Goal: Information Seeking & Learning: Learn about a topic

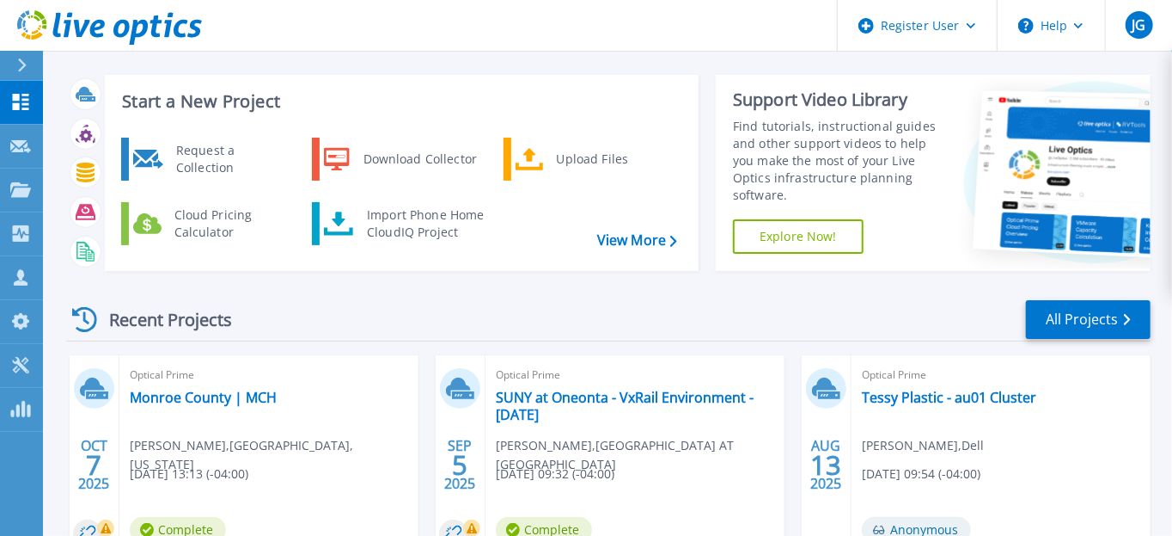
scroll to position [71, 0]
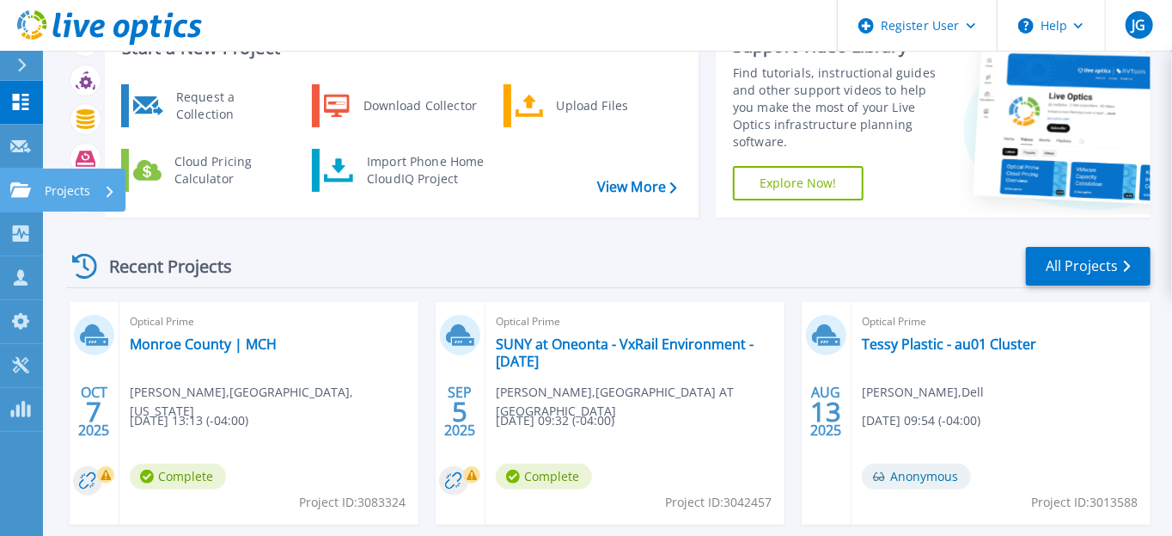
click at [26, 191] on icon at bounding box center [20, 189] width 21 height 15
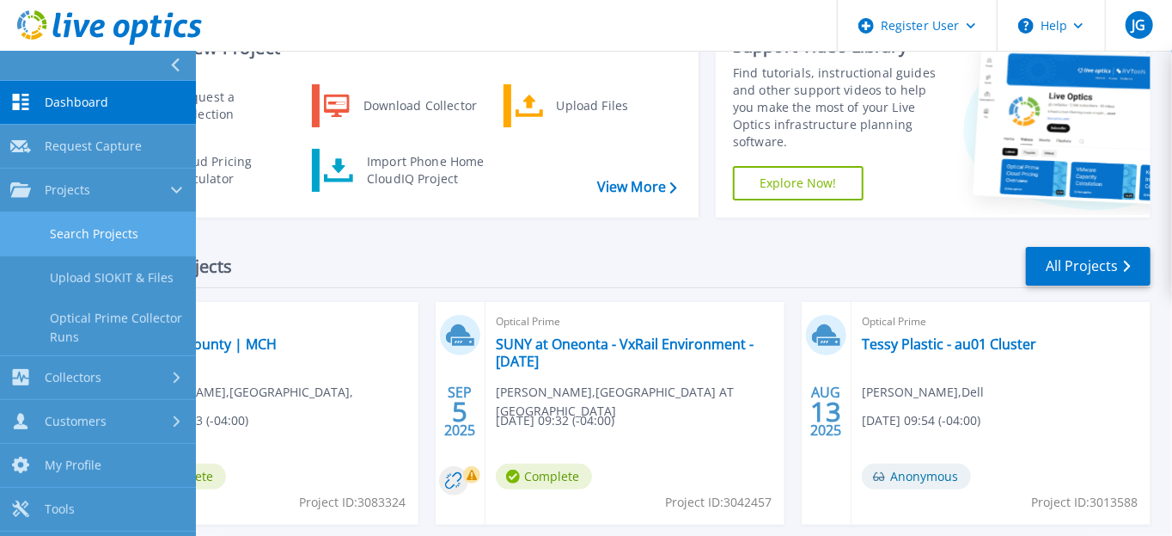
click at [102, 236] on link "Search Projects" at bounding box center [98, 234] width 196 height 44
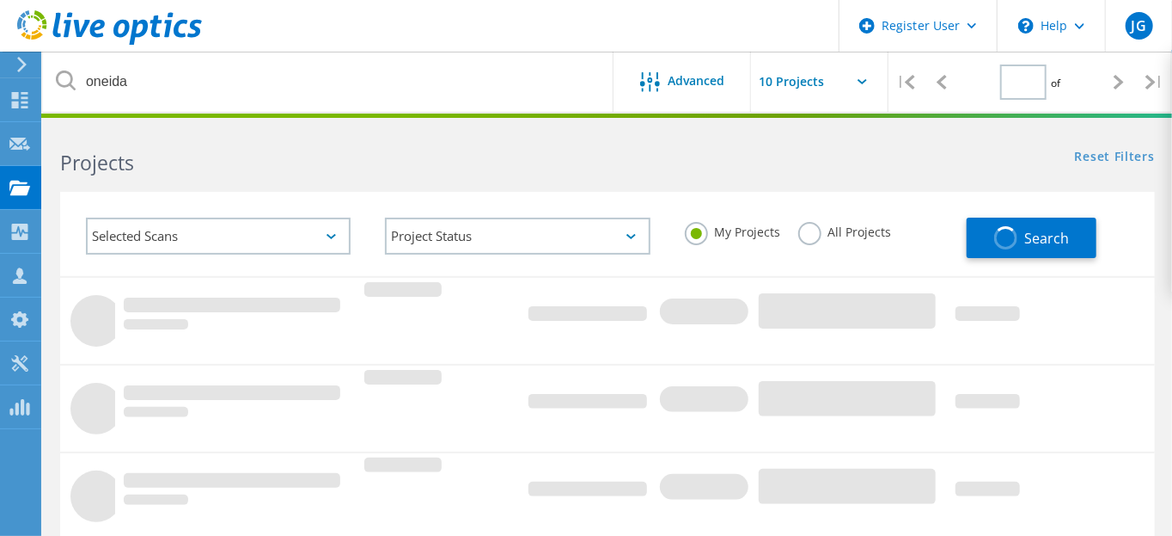
type input "1"
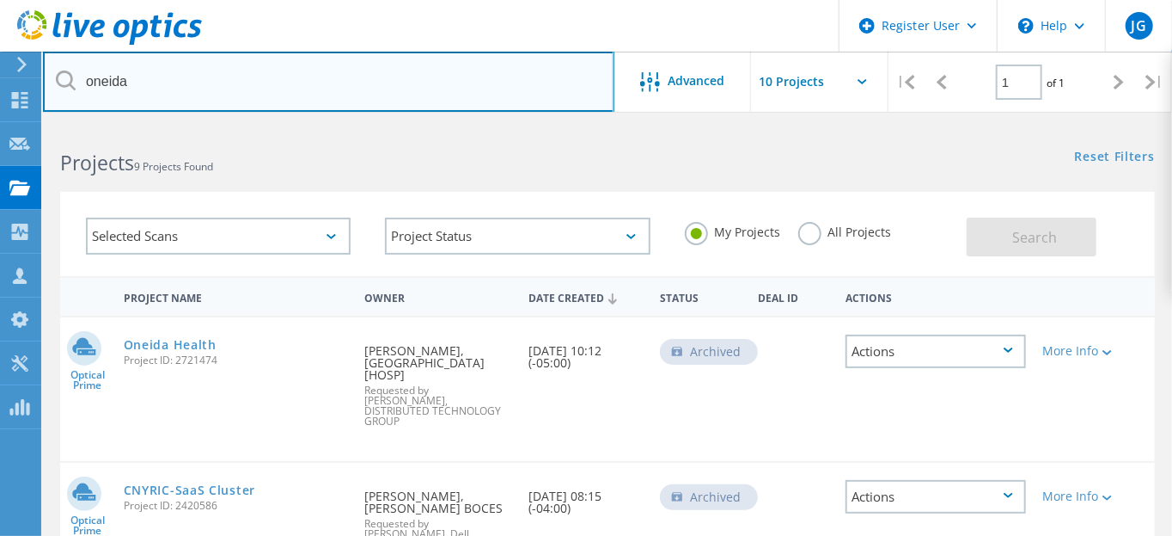
drag, startPoint x: 162, startPoint y: 79, endPoint x: -9, endPoint y: 60, distance: 171.2
type input "Monroe"
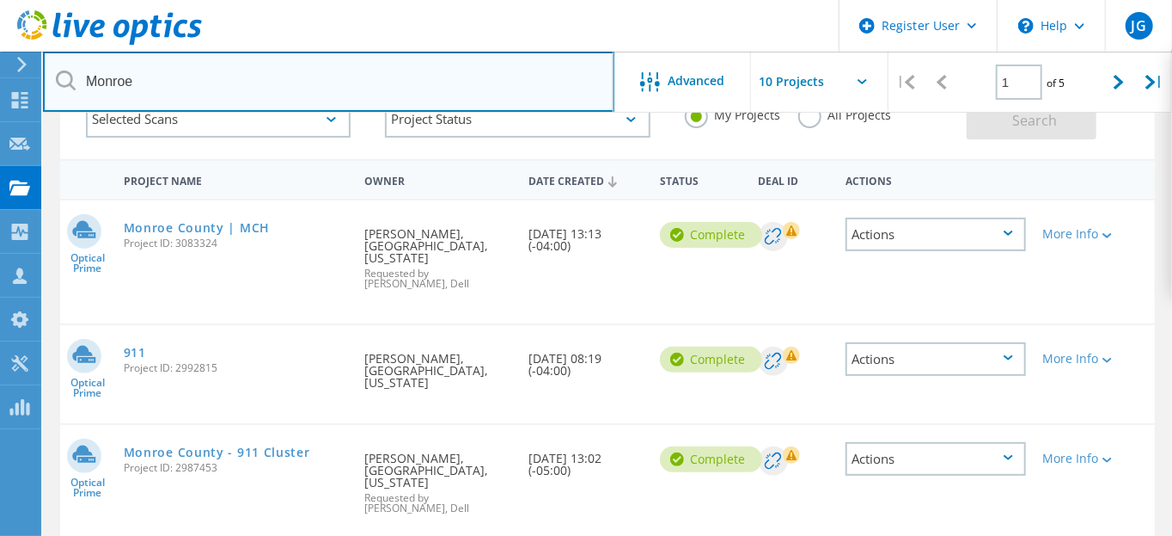
scroll to position [117, 0]
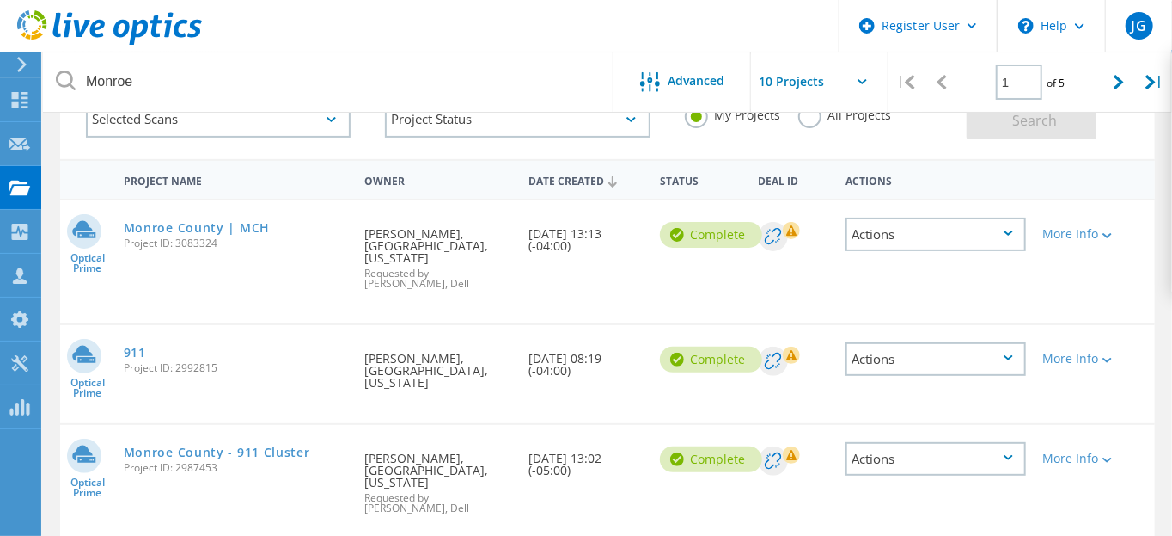
drag, startPoint x: 228, startPoint y: 363, endPoint x: 177, endPoint y: 362, distance: 50.7
click at [177, 363] on span "Project ID: 2992815" at bounding box center [235, 368] width 223 height 10
copy span "2992815"
click at [132, 353] on link "911" at bounding box center [135, 352] width 22 height 12
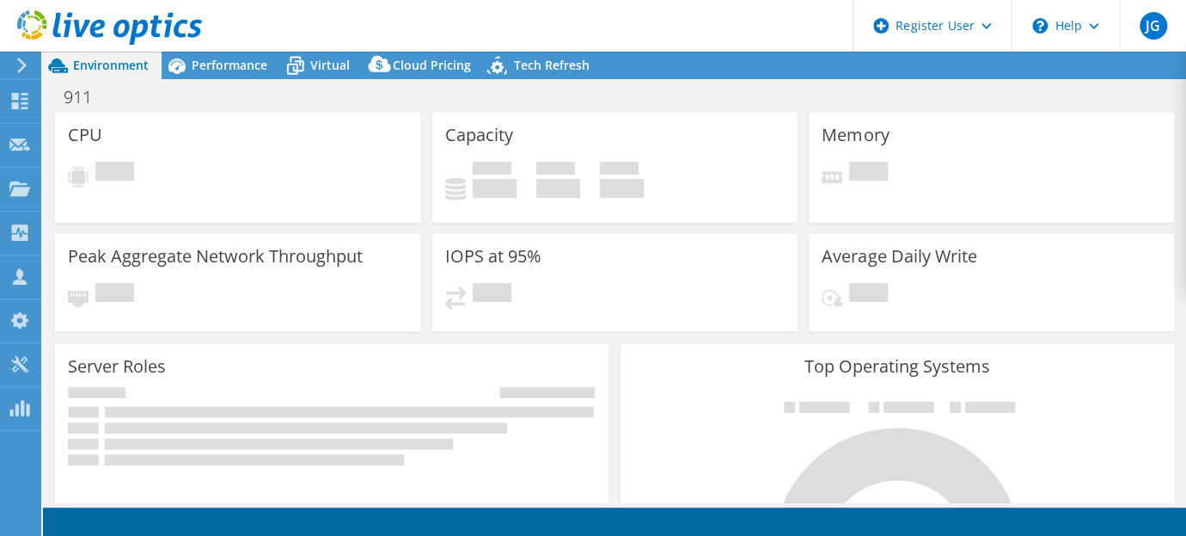
select select "USD"
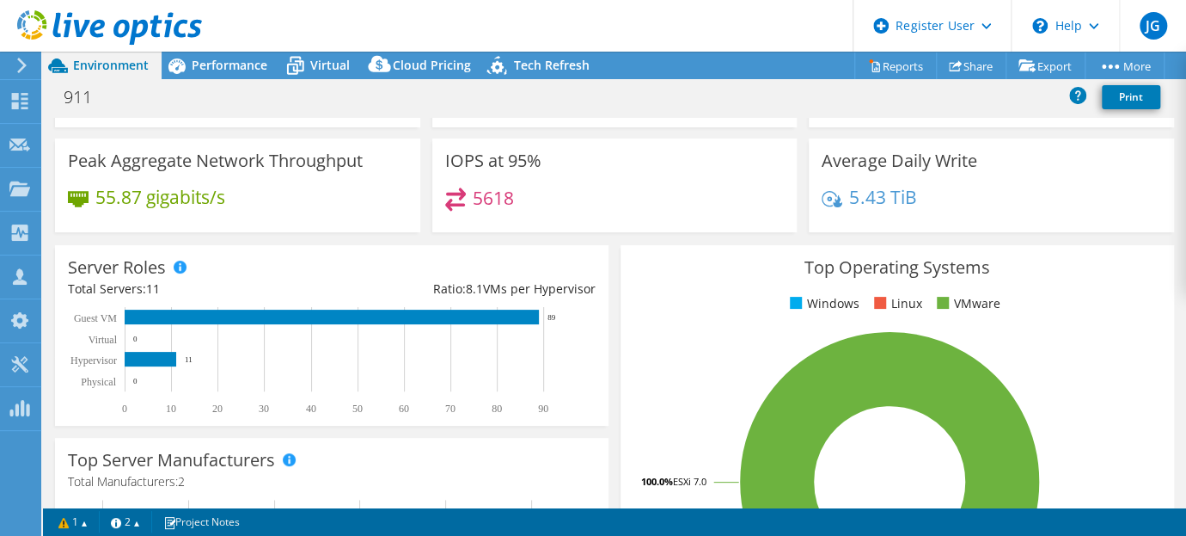
scroll to position [149, 0]
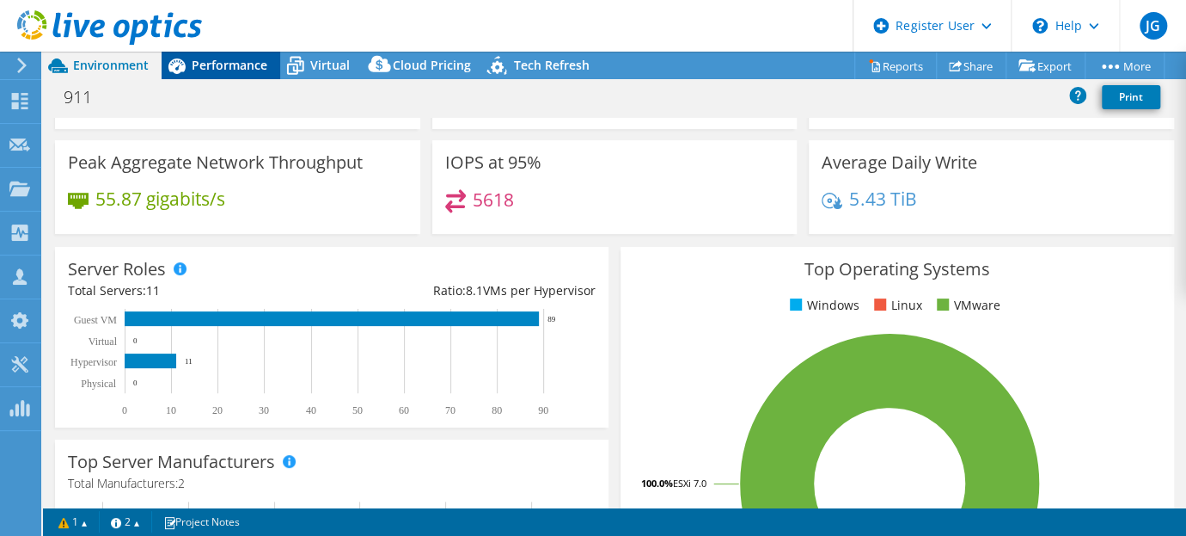
click at [220, 66] on span "Performance" at bounding box center [230, 65] width 76 height 16
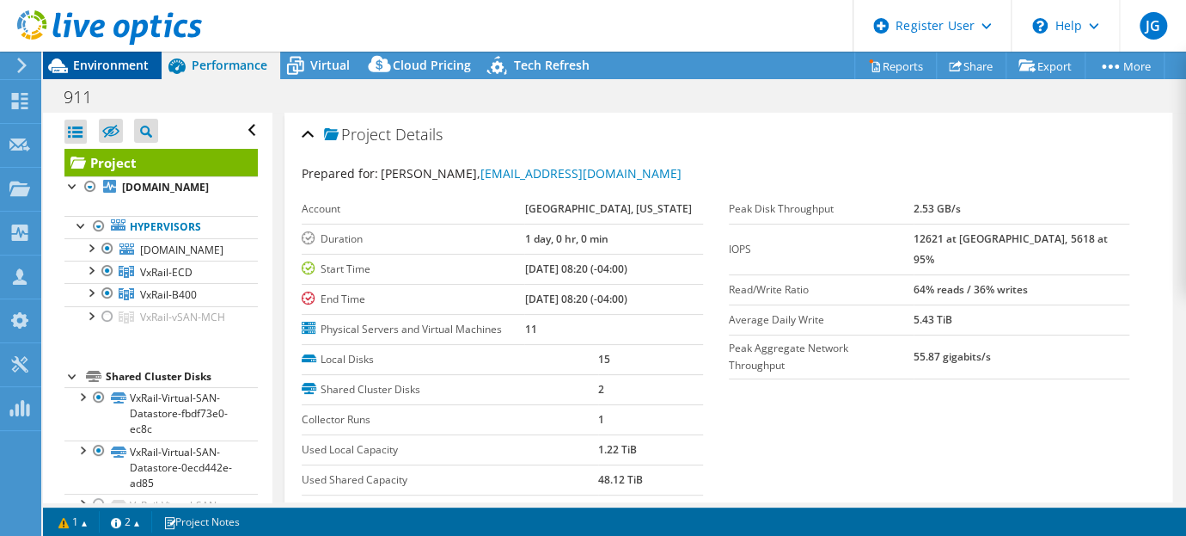
click at [104, 71] on span "Environment" at bounding box center [111, 65] width 76 height 16
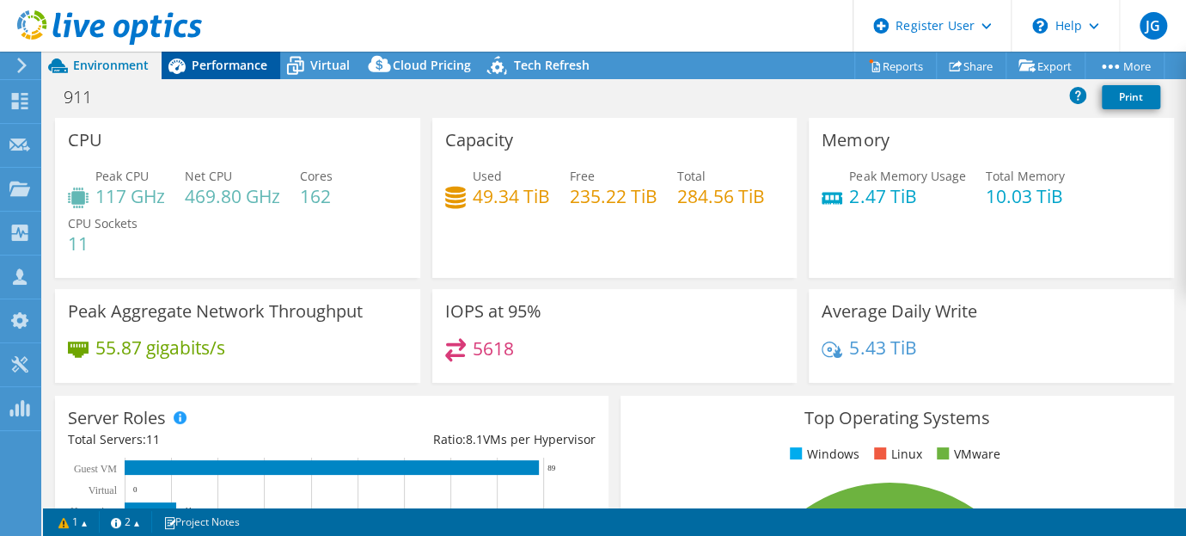
click at [260, 62] on span "Performance" at bounding box center [230, 65] width 76 height 16
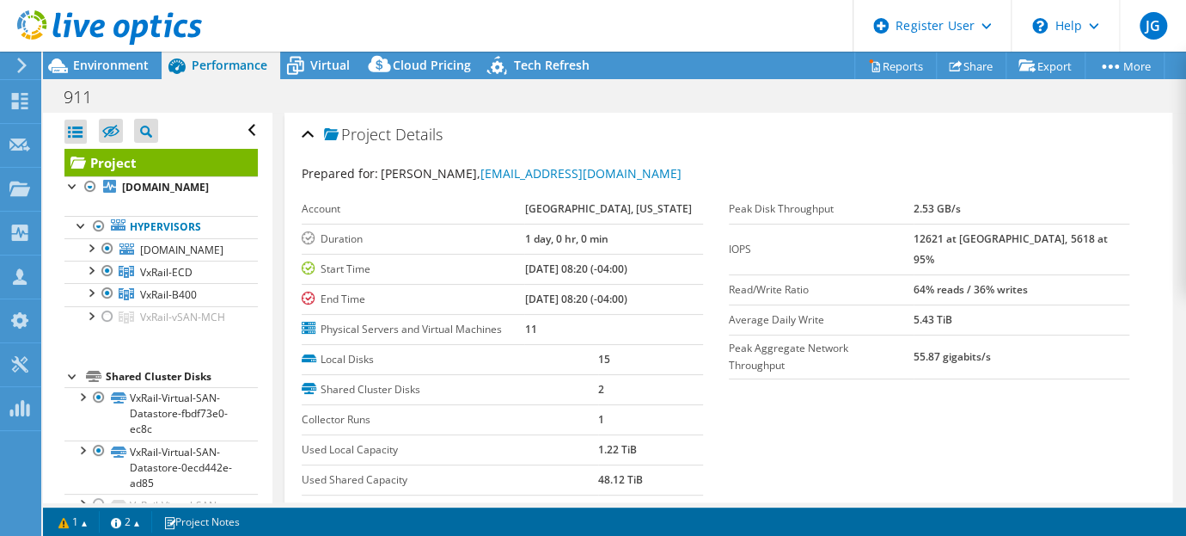
scroll to position [248, 0]
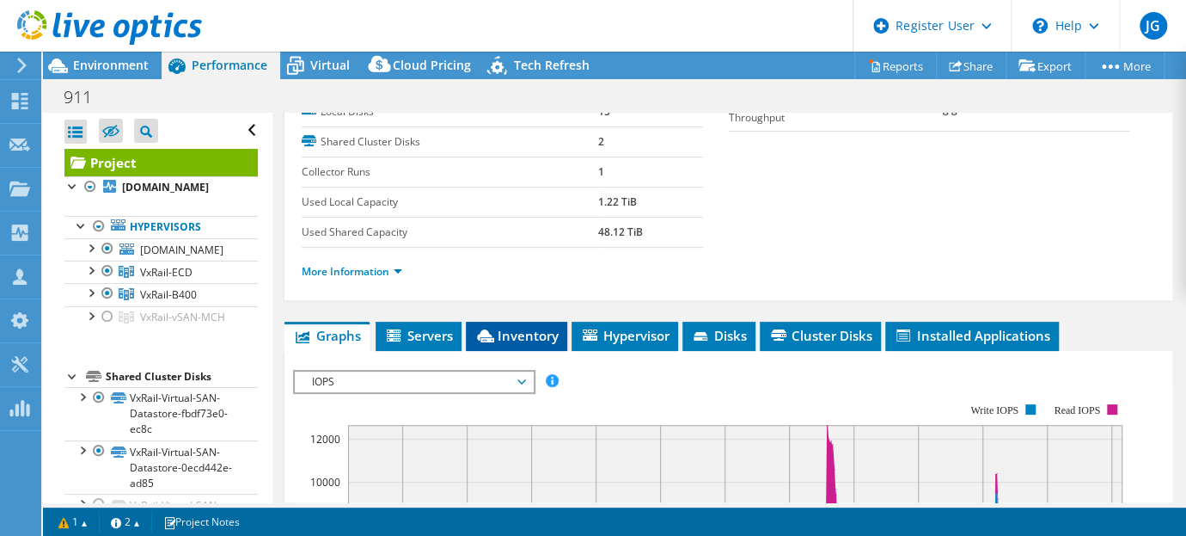
click at [516, 327] on span "Inventory" at bounding box center [516, 335] width 84 height 17
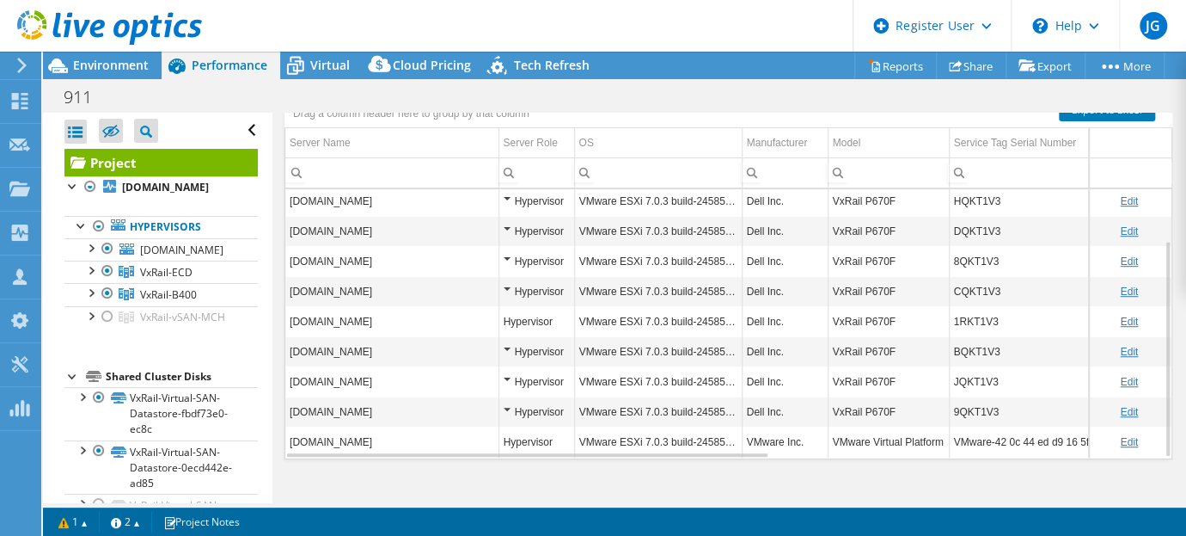
scroll to position [61, 0]
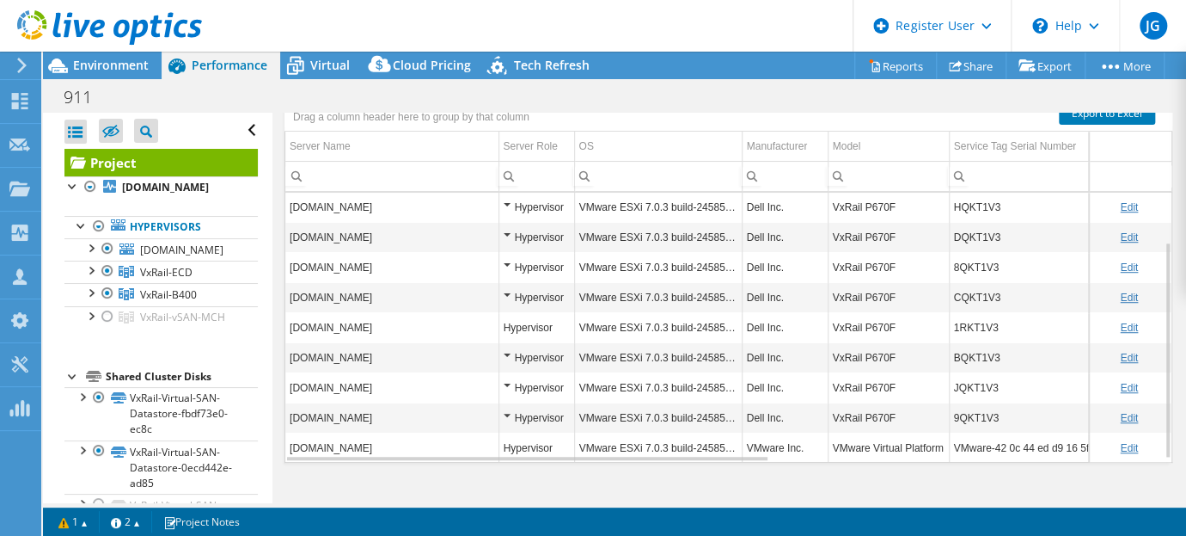
drag, startPoint x: 543, startPoint y: 457, endPoint x: 707, endPoint y: 458, distance: 163.3
click at [707, 458] on div "Graphs Servers Inventory Hypervisor Disks Cluster Disks Installed Applications …" at bounding box center [729, 282] width 888 height 430
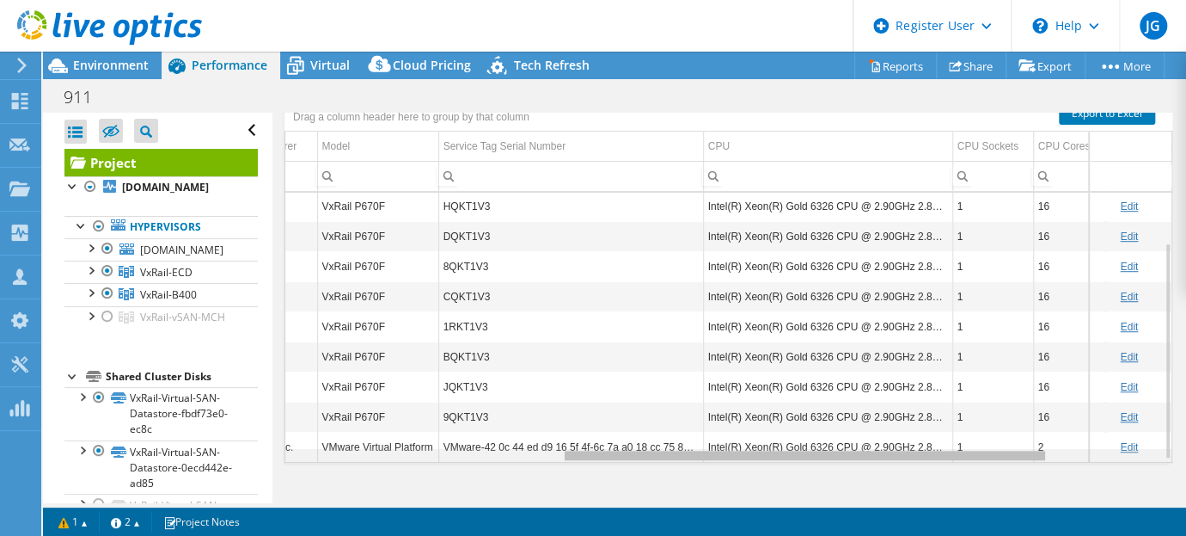
scroll to position [0, 513]
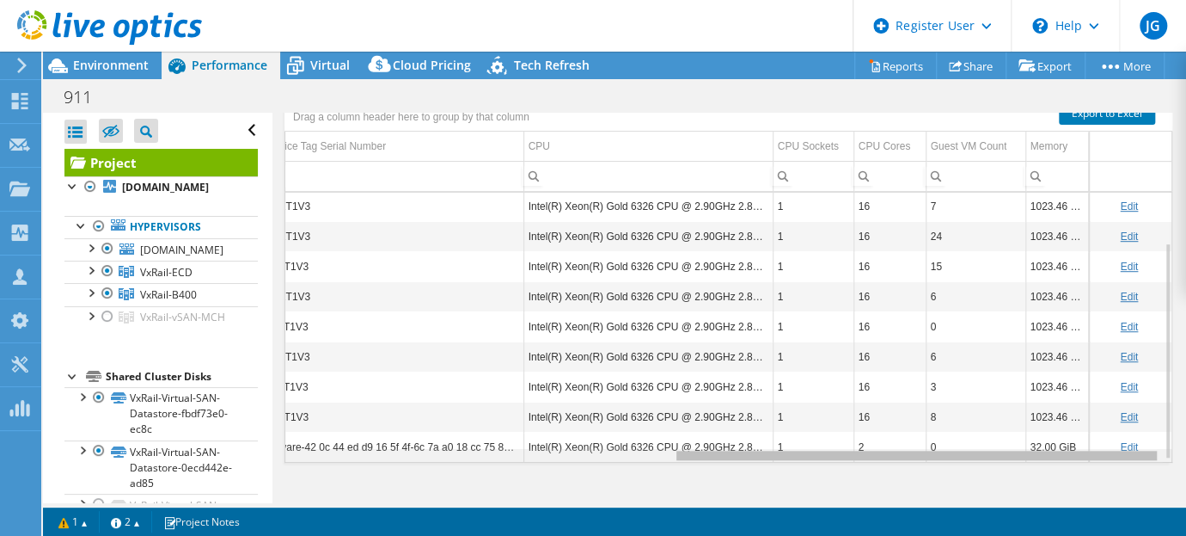
drag, startPoint x: 703, startPoint y: 452, endPoint x: 1140, endPoint y: 487, distance: 438.0
click at [1140, 487] on body "JG Dell User [PERSON_NAME] [PERSON_NAME][EMAIL_ADDRESS][PERSON_NAME][DOMAIN_NAM…" at bounding box center [593, 268] width 1186 height 536
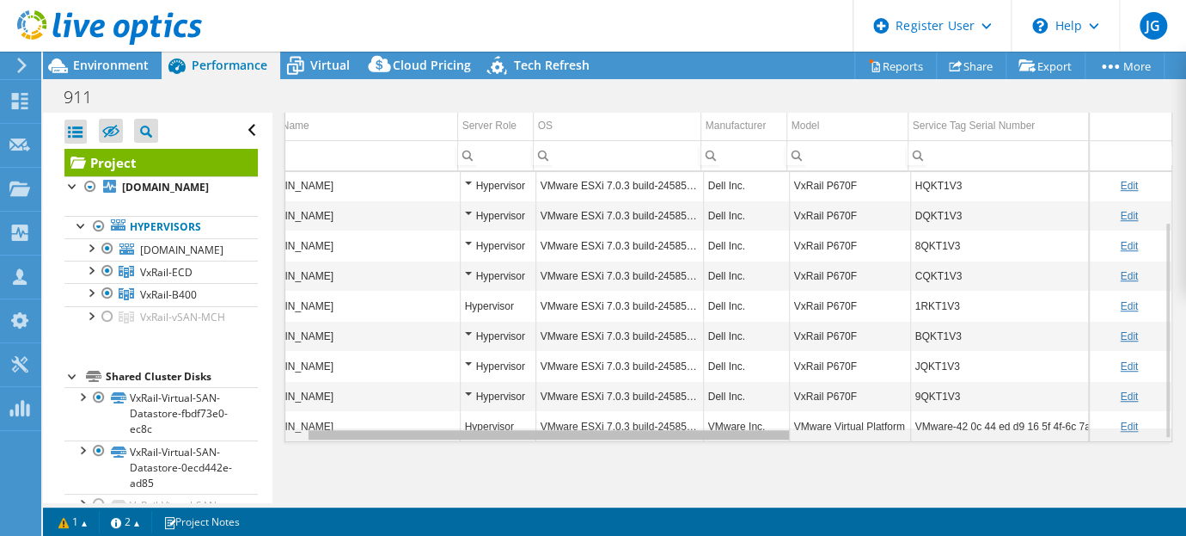
scroll to position [0, 0]
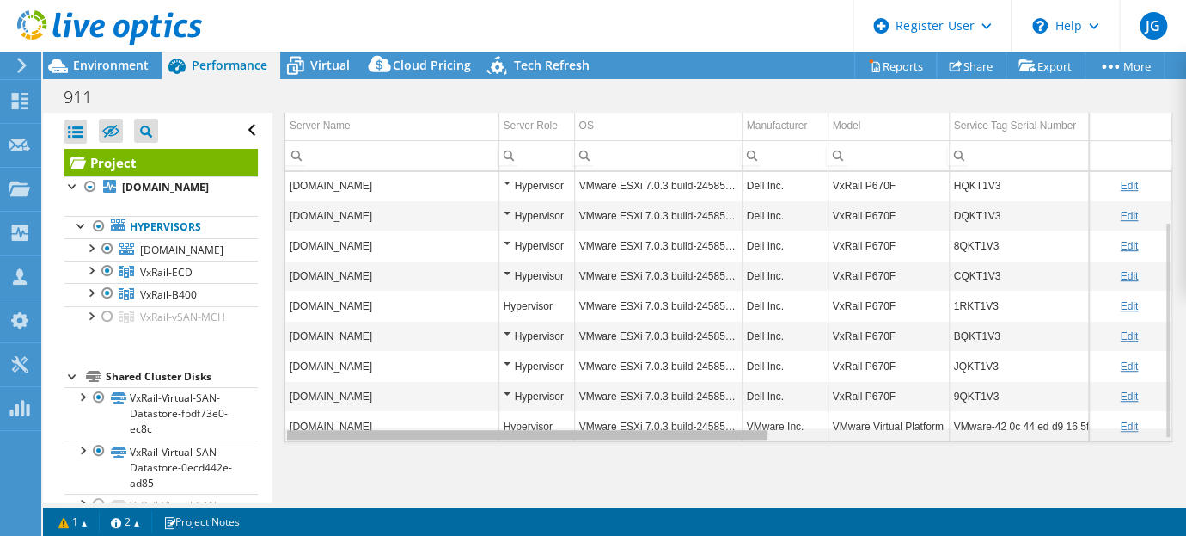
drag, startPoint x: 728, startPoint y: 429, endPoint x: 266, endPoint y: 436, distance: 462.5
click at [266, 436] on body "JG Dell User [PERSON_NAME] [PERSON_NAME][EMAIL_ADDRESS][PERSON_NAME][DOMAIN_NAM…" at bounding box center [593, 268] width 1186 height 536
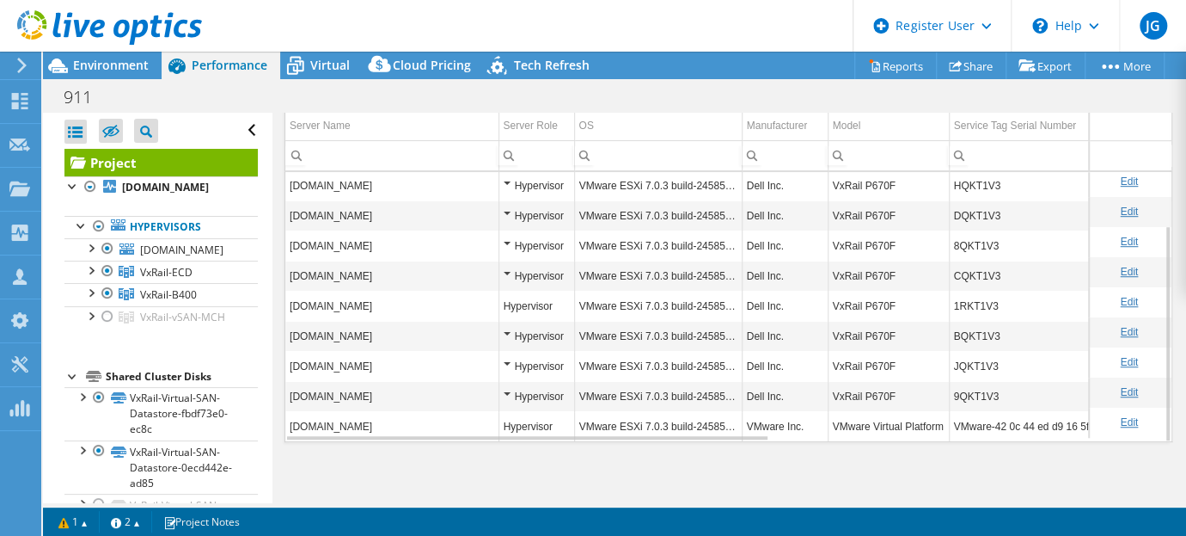
scroll to position [66, 0]
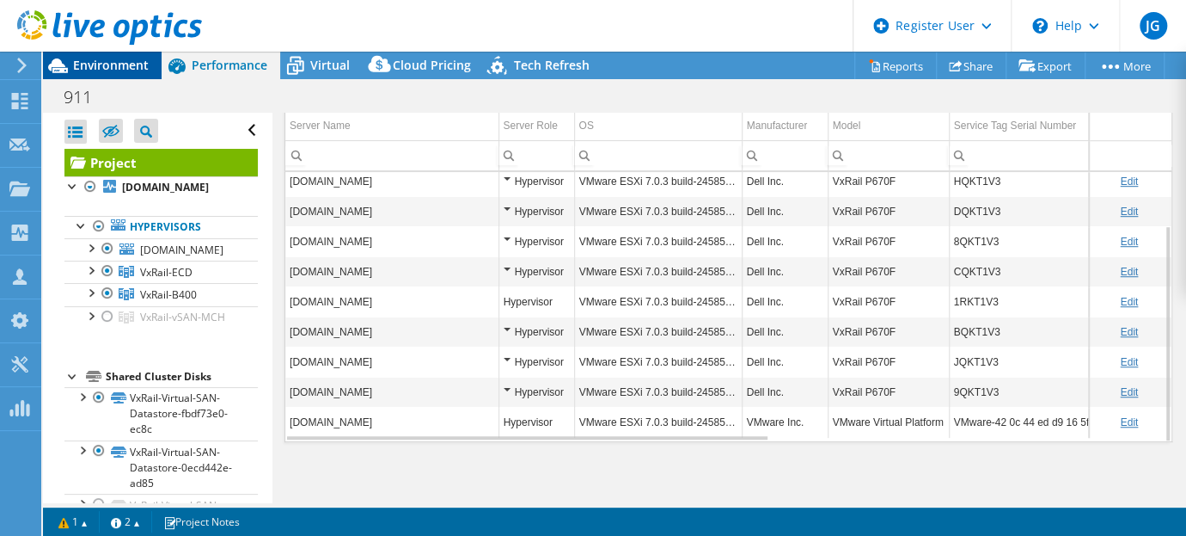
click at [101, 64] on span "Environment" at bounding box center [111, 65] width 76 height 16
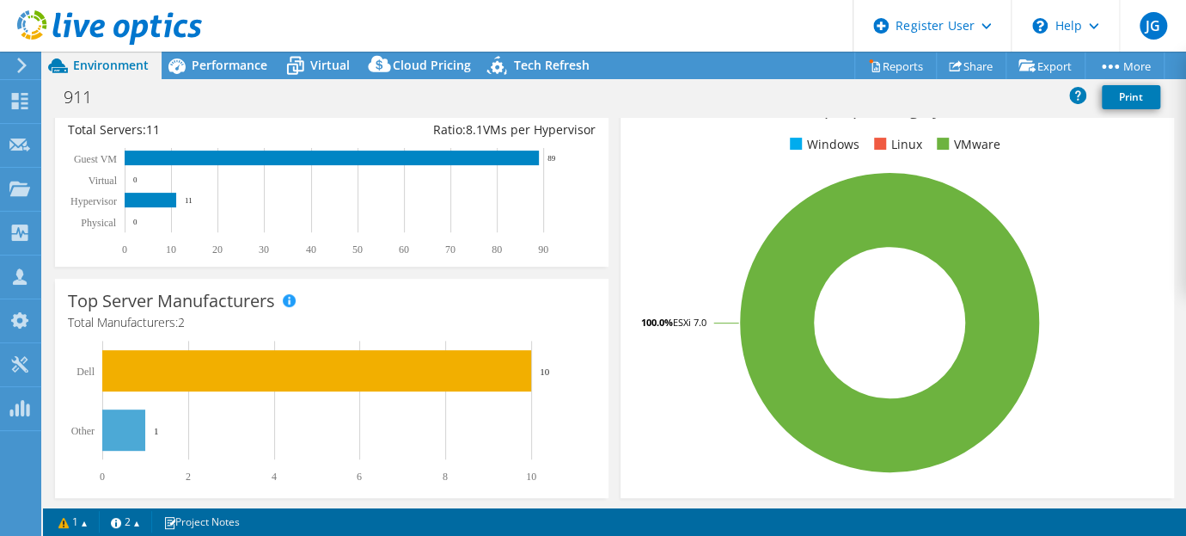
scroll to position [311, 0]
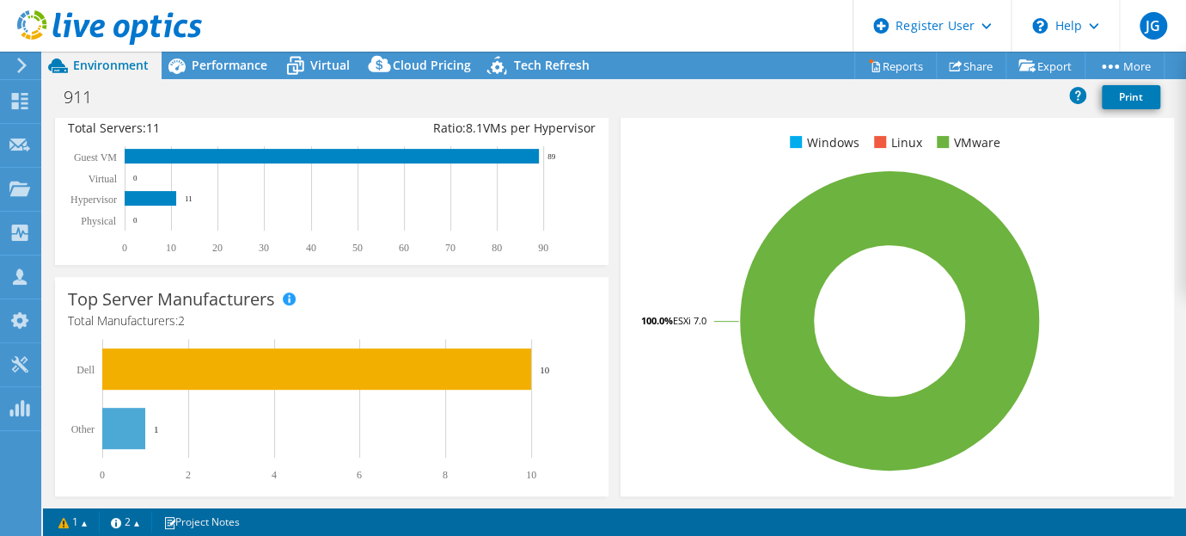
click at [363, 305] on div "Top Server Manufacturers Manufacturers are shown for physical servers and hyper…" at bounding box center [332, 386] width 554 height 219
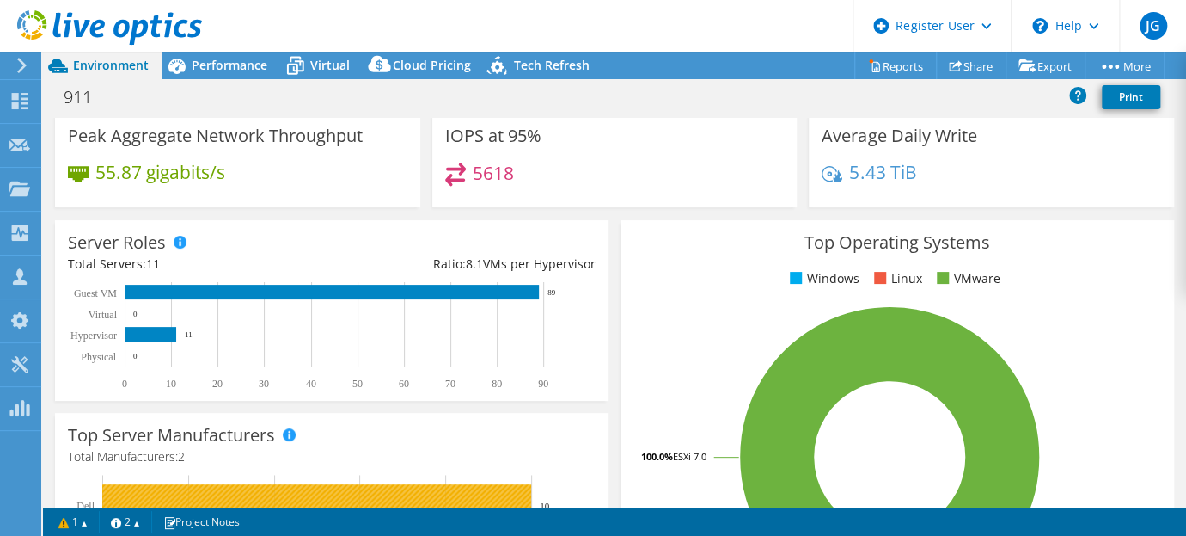
scroll to position [0, 0]
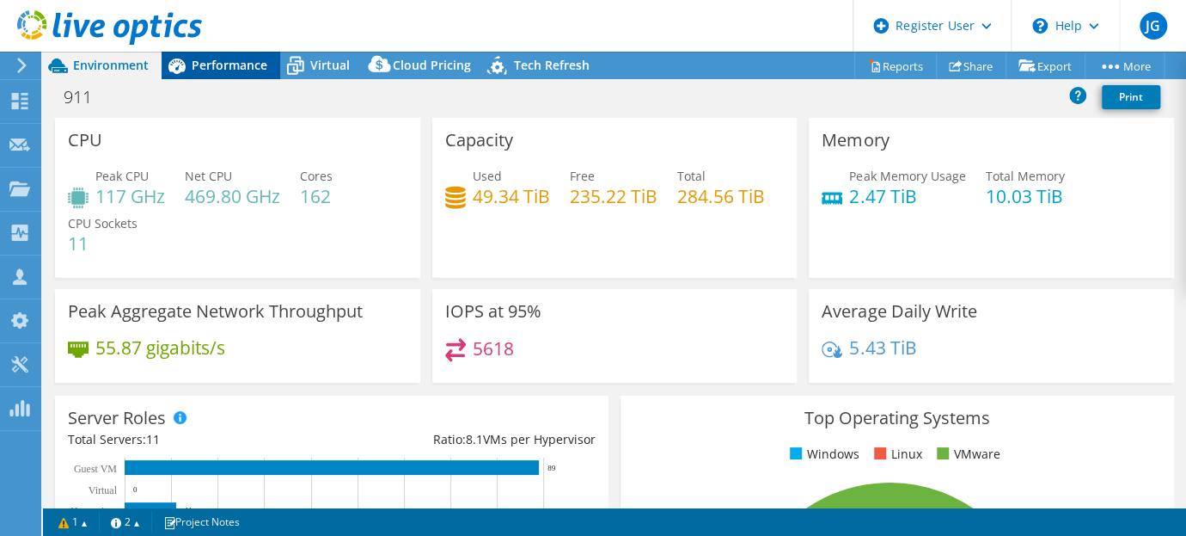
click at [207, 67] on span "Performance" at bounding box center [230, 65] width 76 height 16
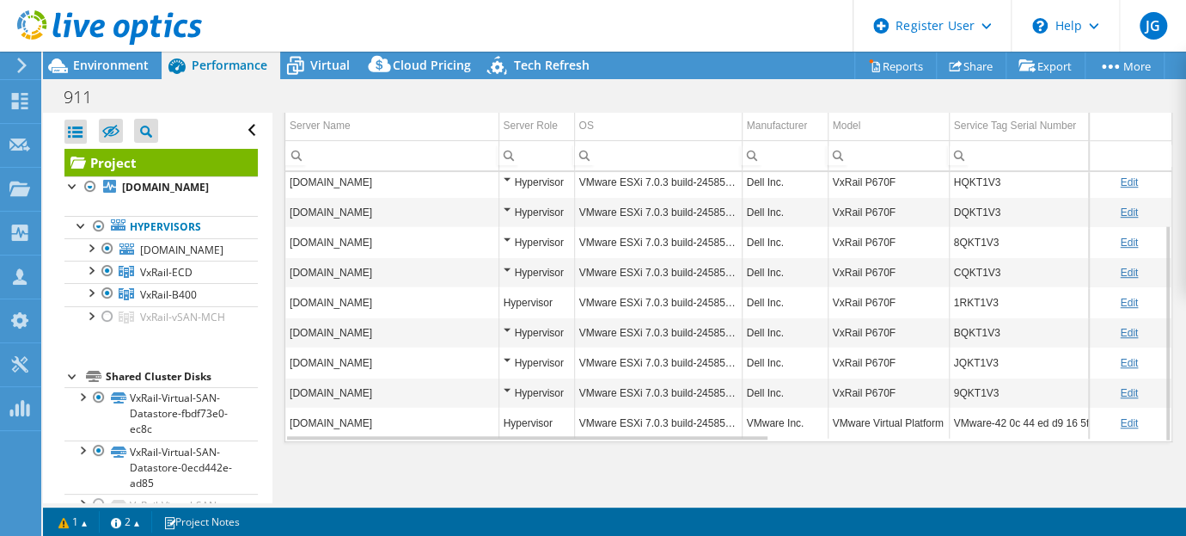
scroll to position [66, 0]
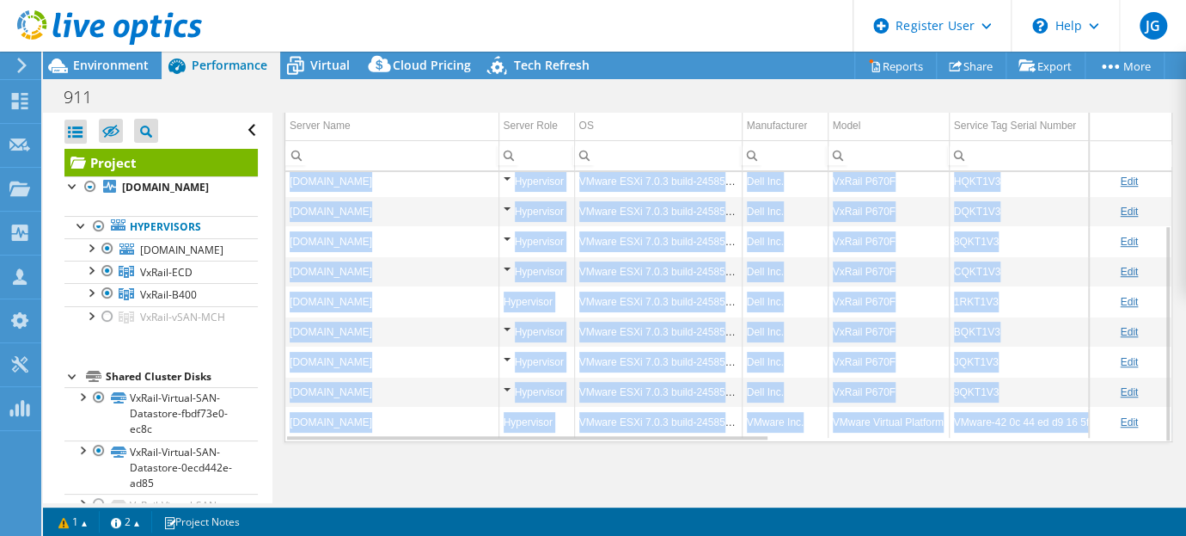
drag, startPoint x: 664, startPoint y: 438, endPoint x: 926, endPoint y: 434, distance: 262.2
click at [926, 434] on div "Graphs Servers Inventory Hypervisor Disks Cluster Disks Installed Applications …" at bounding box center [729, 261] width 888 height 430
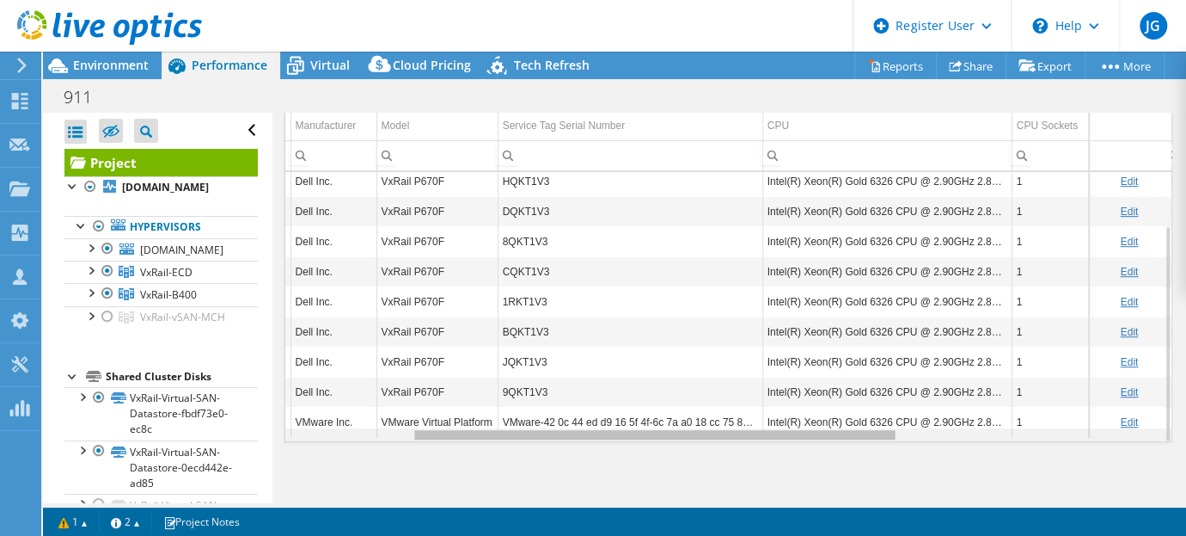
scroll to position [0, 456]
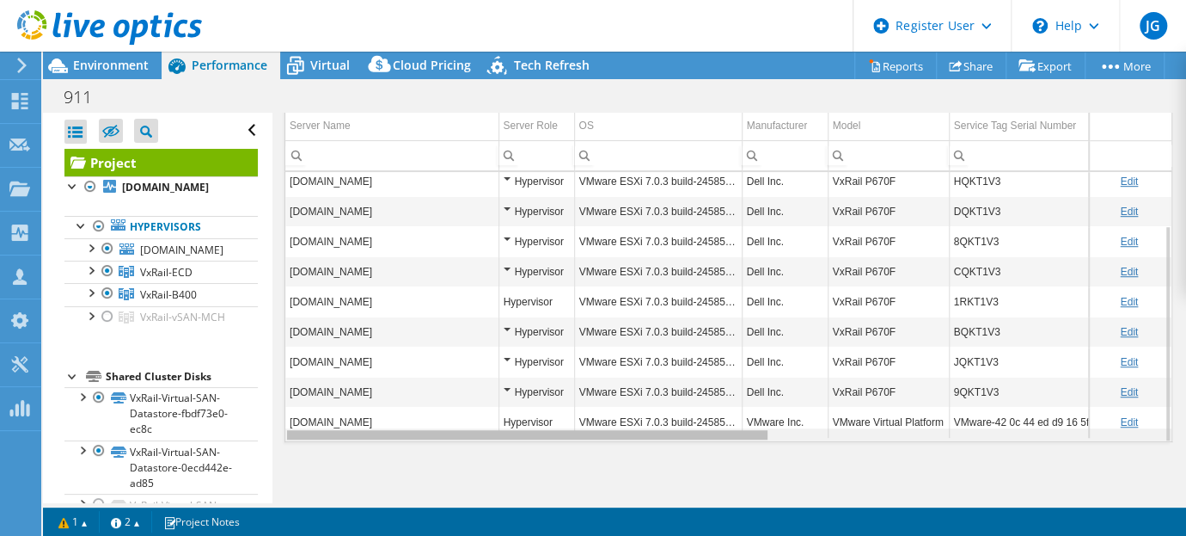
drag, startPoint x: 662, startPoint y: 433, endPoint x: 632, endPoint y: 382, distance: 59.7
click at [632, 382] on body "JG Dell User [PERSON_NAME] [PERSON_NAME][EMAIL_ADDRESS][PERSON_NAME][DOMAIN_NAM…" at bounding box center [593, 268] width 1186 height 536
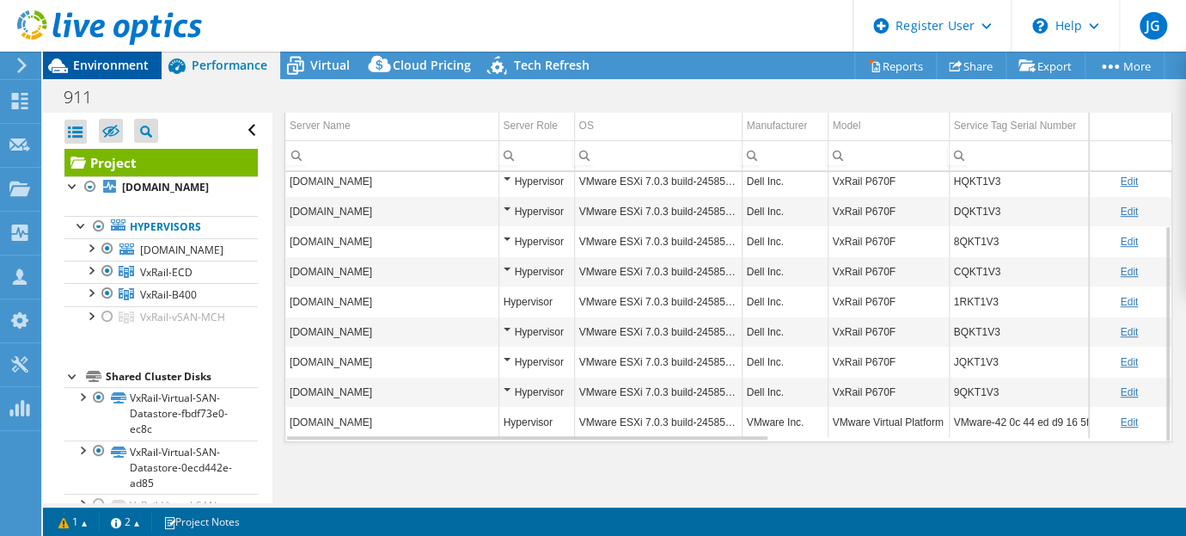
click at [116, 68] on span "Environment" at bounding box center [111, 65] width 76 height 16
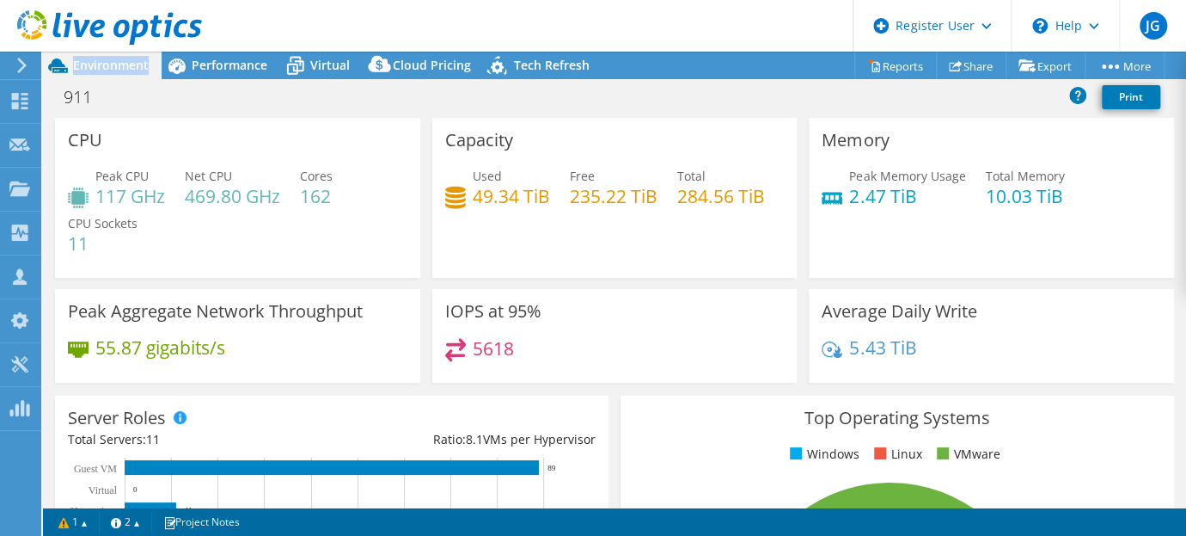
click at [116, 68] on span "Environment" at bounding box center [111, 65] width 76 height 16
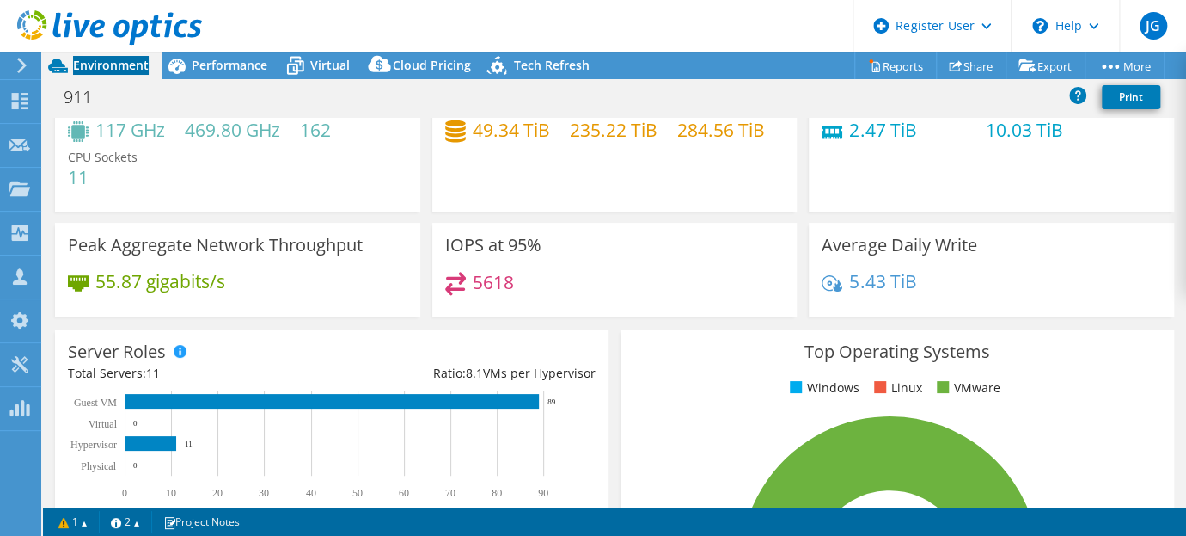
scroll to position [0, 0]
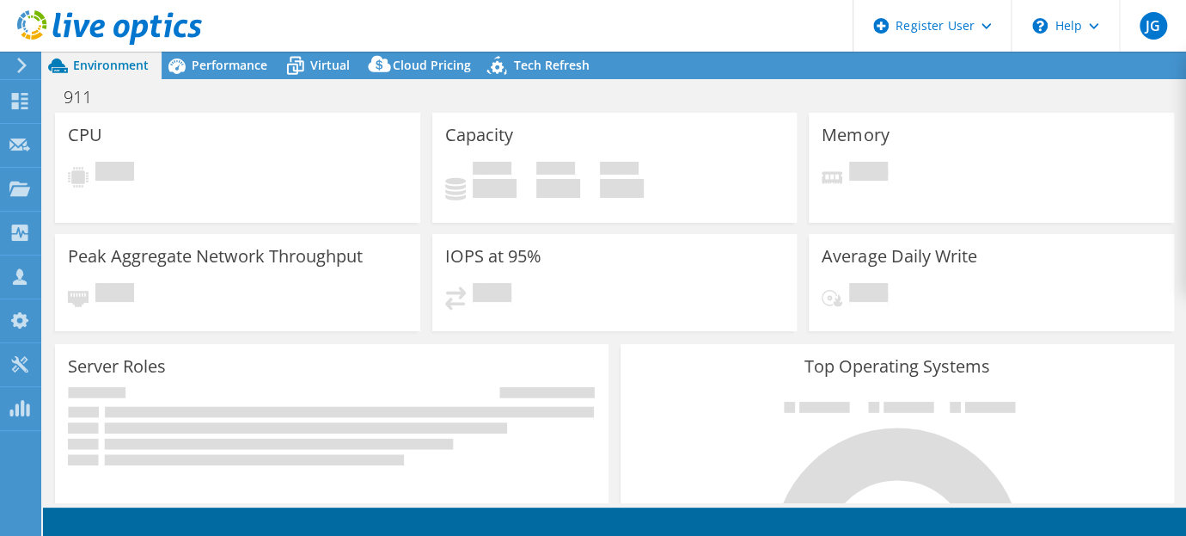
select select "USD"
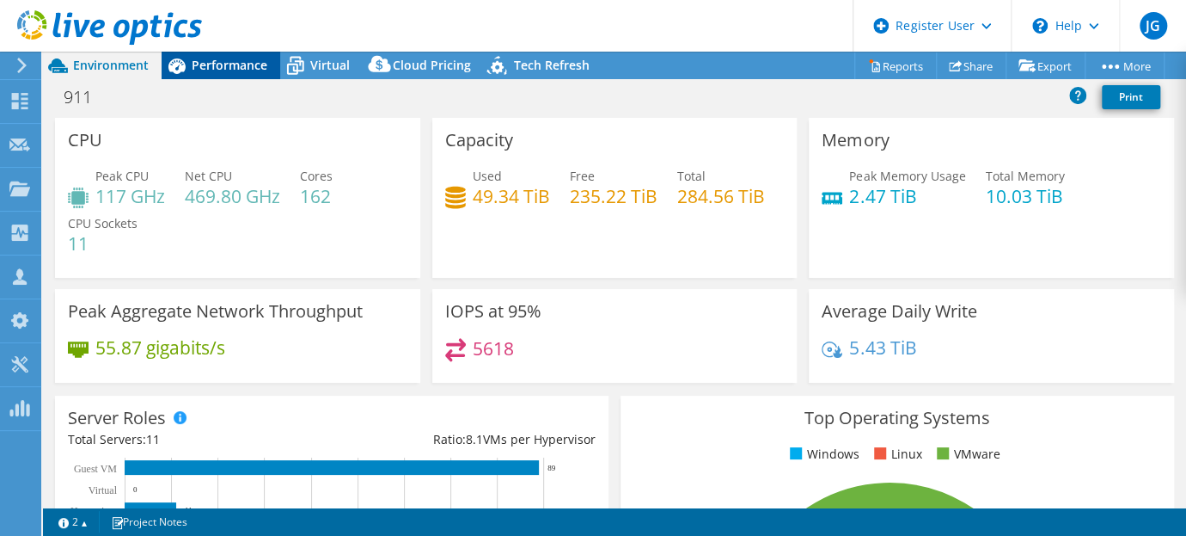
click at [225, 72] on span "Performance" at bounding box center [230, 65] width 76 height 16
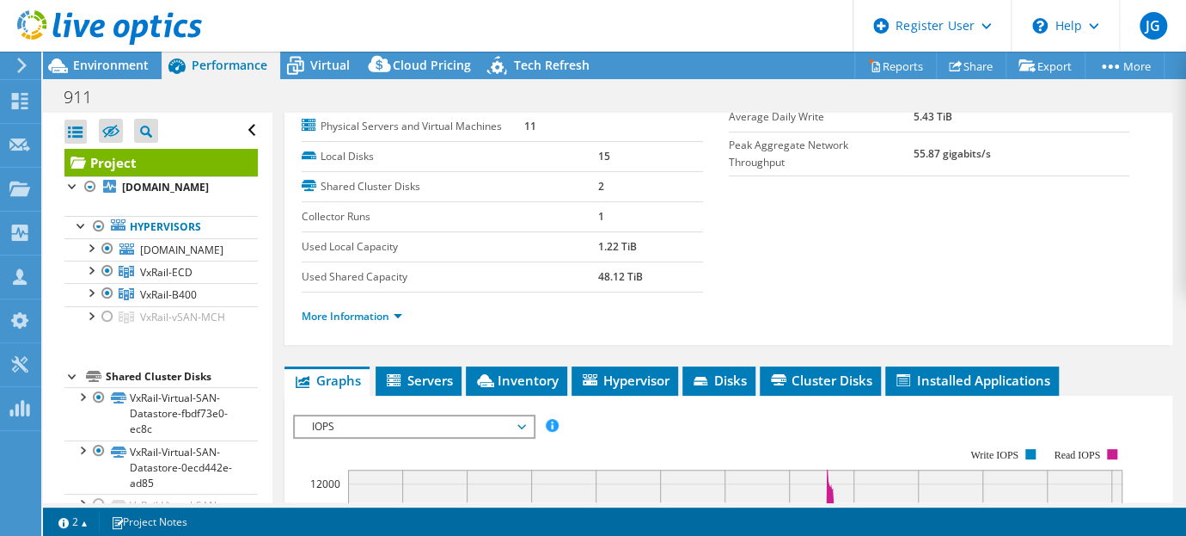
scroll to position [204, 0]
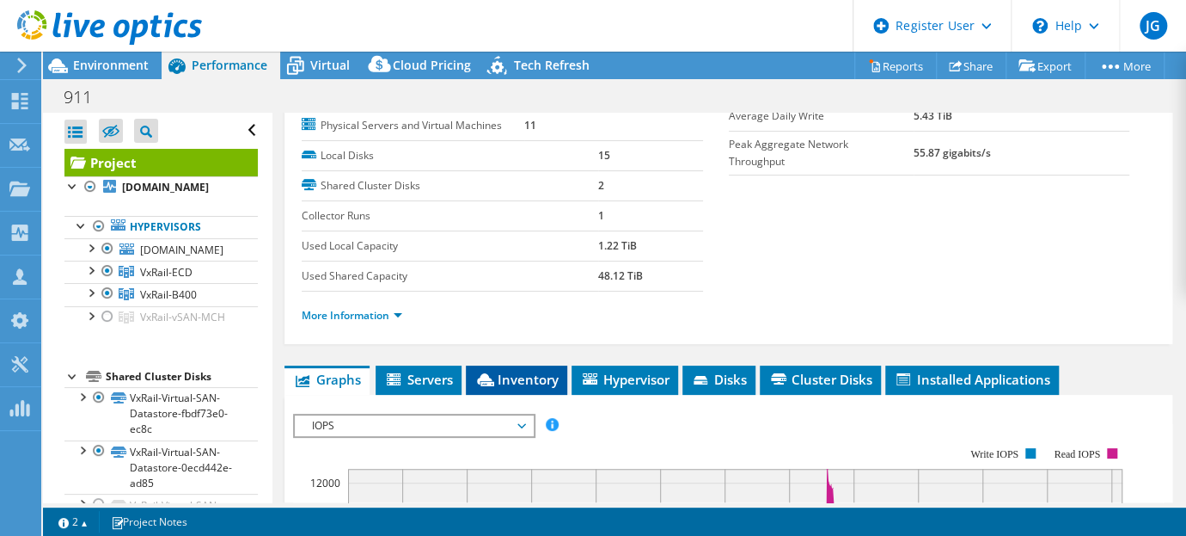
click at [542, 376] on span "Inventory" at bounding box center [516, 378] width 84 height 17
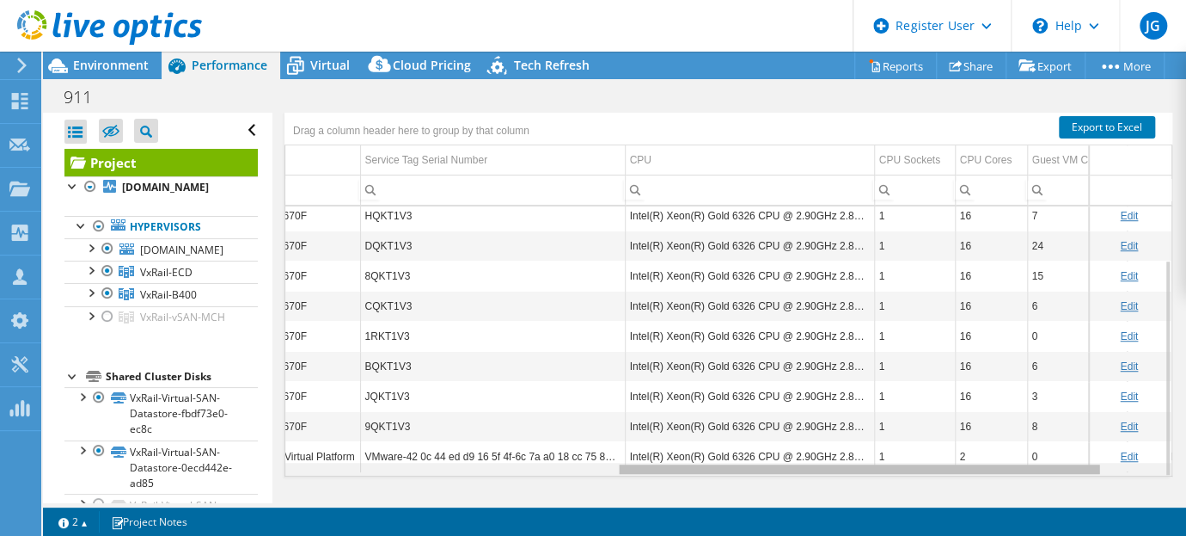
scroll to position [0, 0]
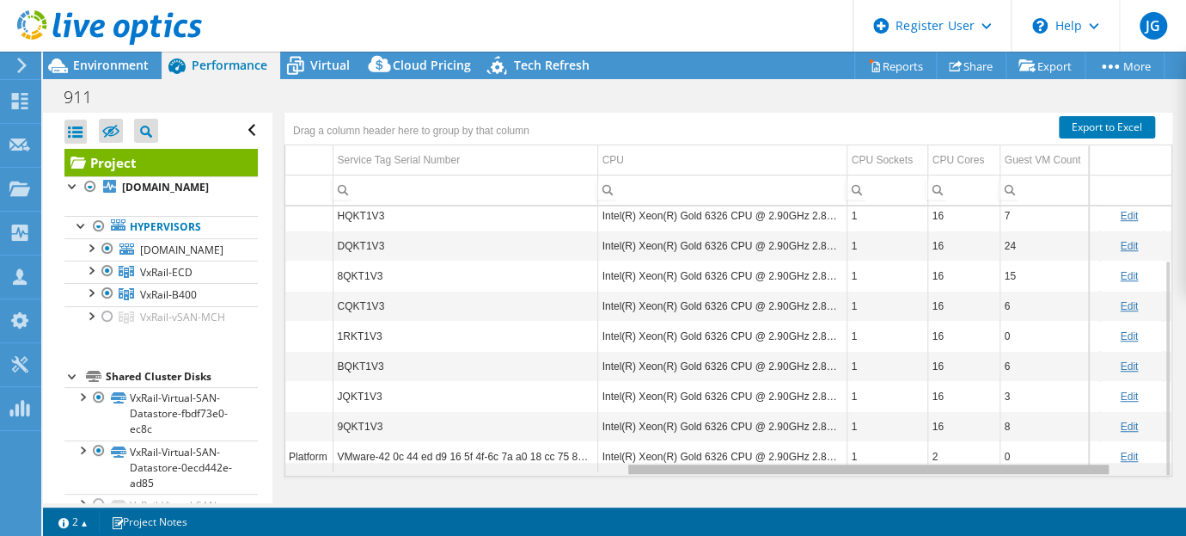
drag, startPoint x: 631, startPoint y: 462, endPoint x: 991, endPoint y: 462, distance: 360.2
click at [991, 462] on body "JG Dell User [PERSON_NAME] [PERSON_NAME][EMAIL_ADDRESS][PERSON_NAME][DOMAIN_NAM…" at bounding box center [593, 268] width 1186 height 536
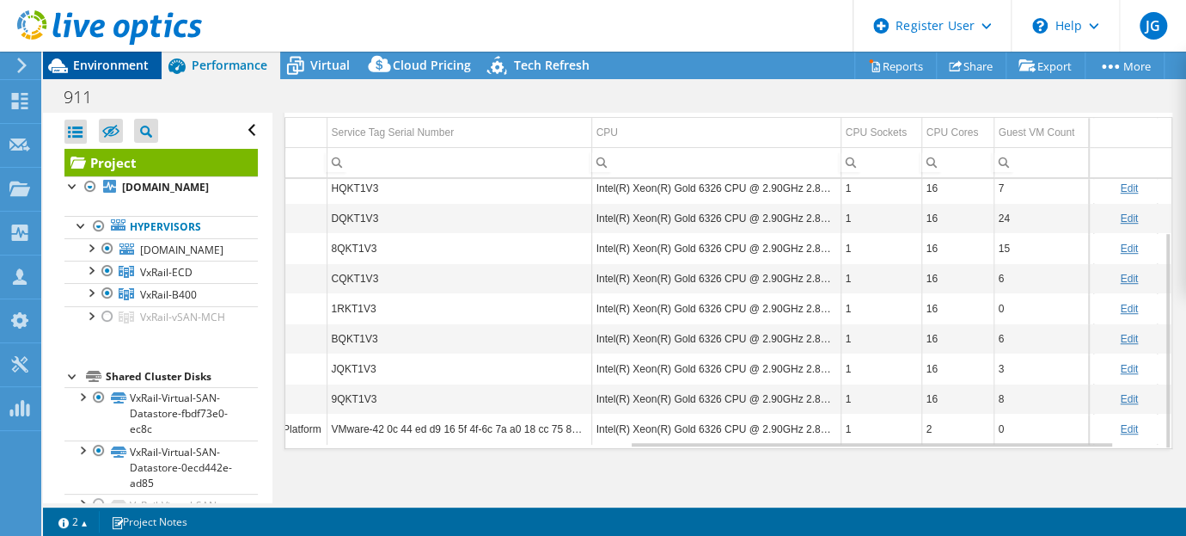
click at [119, 65] on span "Environment" at bounding box center [111, 65] width 76 height 16
